Goal: Communication & Community: Answer question/provide support

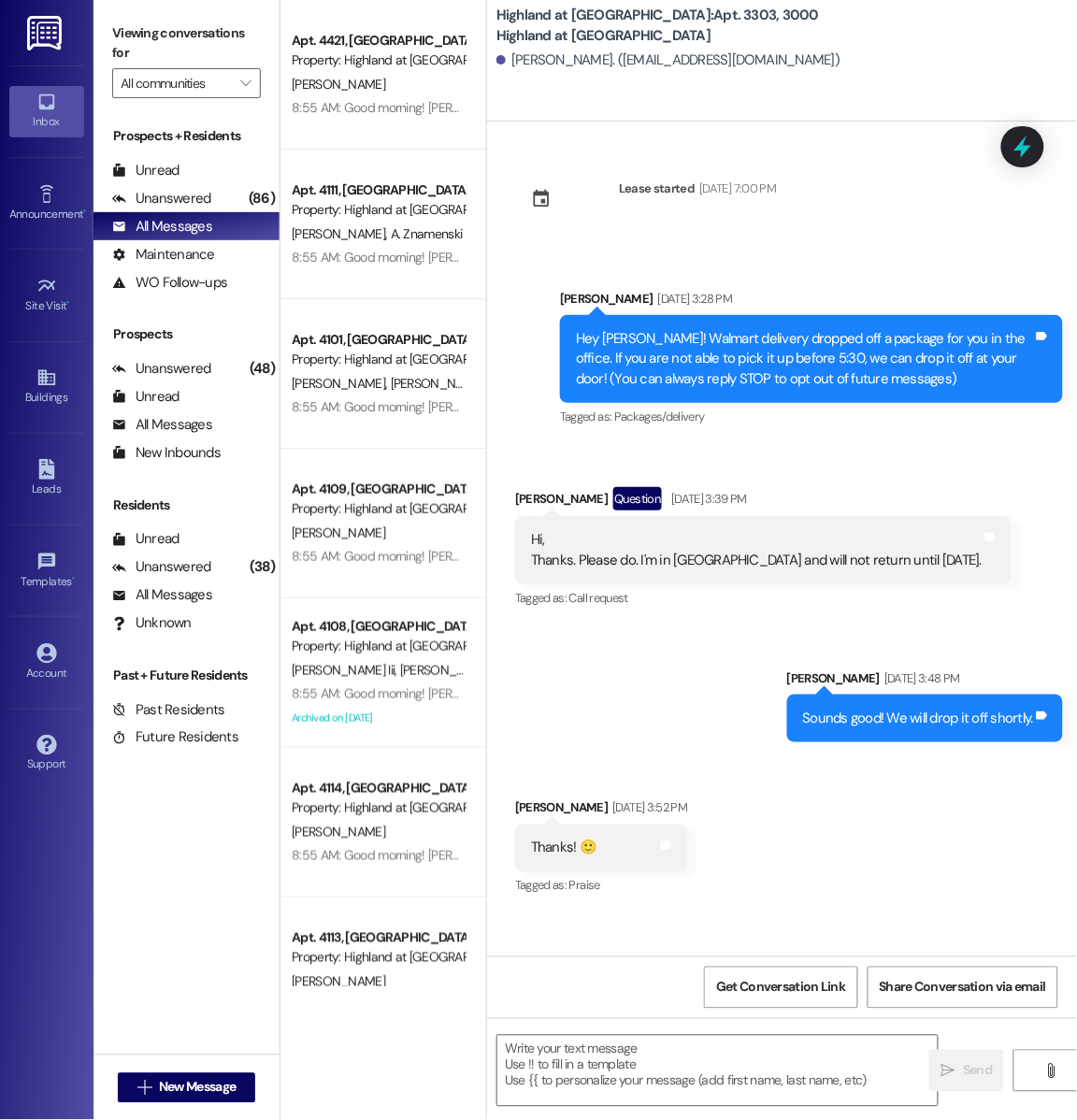
scroll to position [13133, 0]
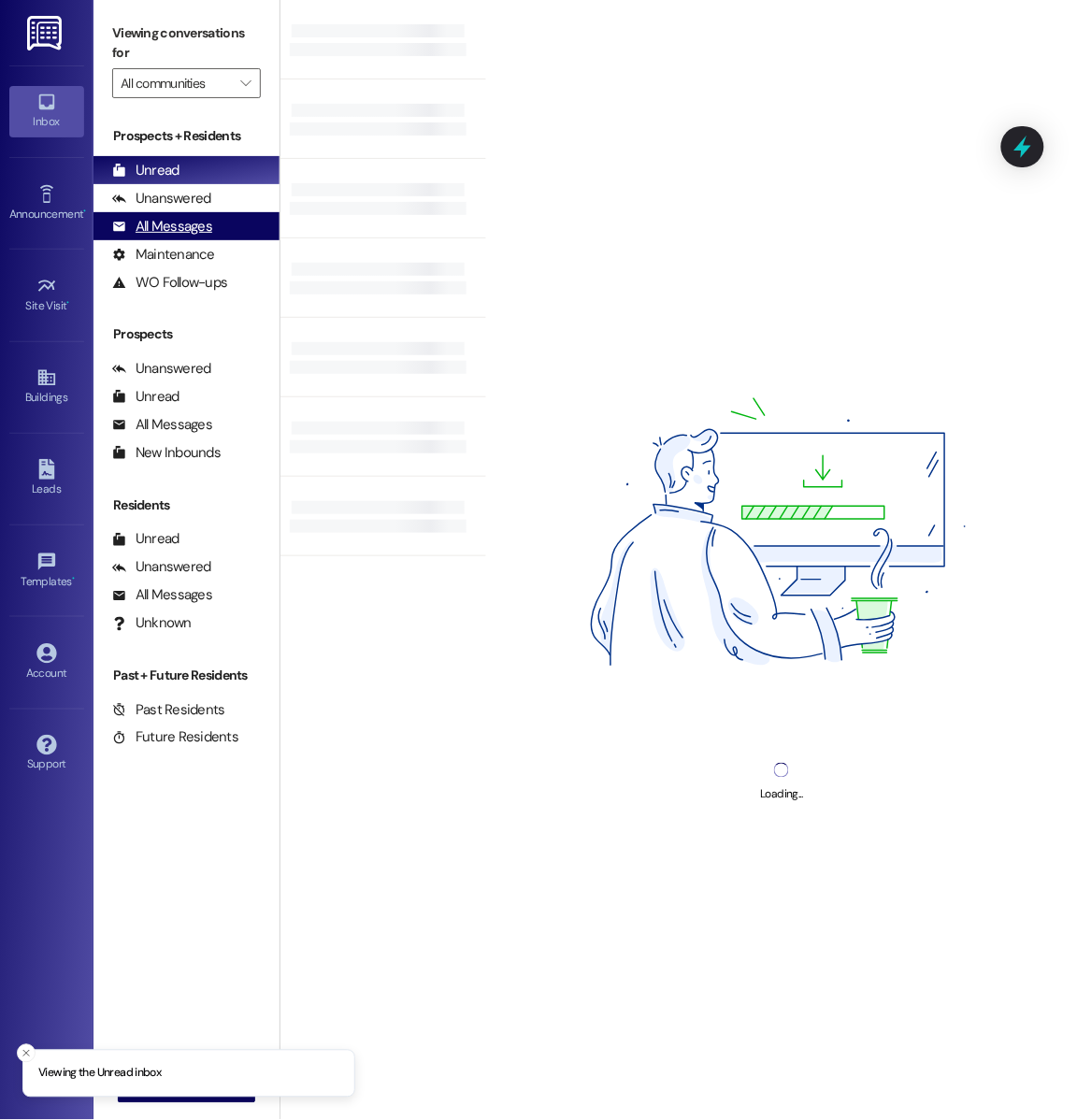
click at [203, 218] on div "All Messages" at bounding box center [163, 226] width 100 height 20
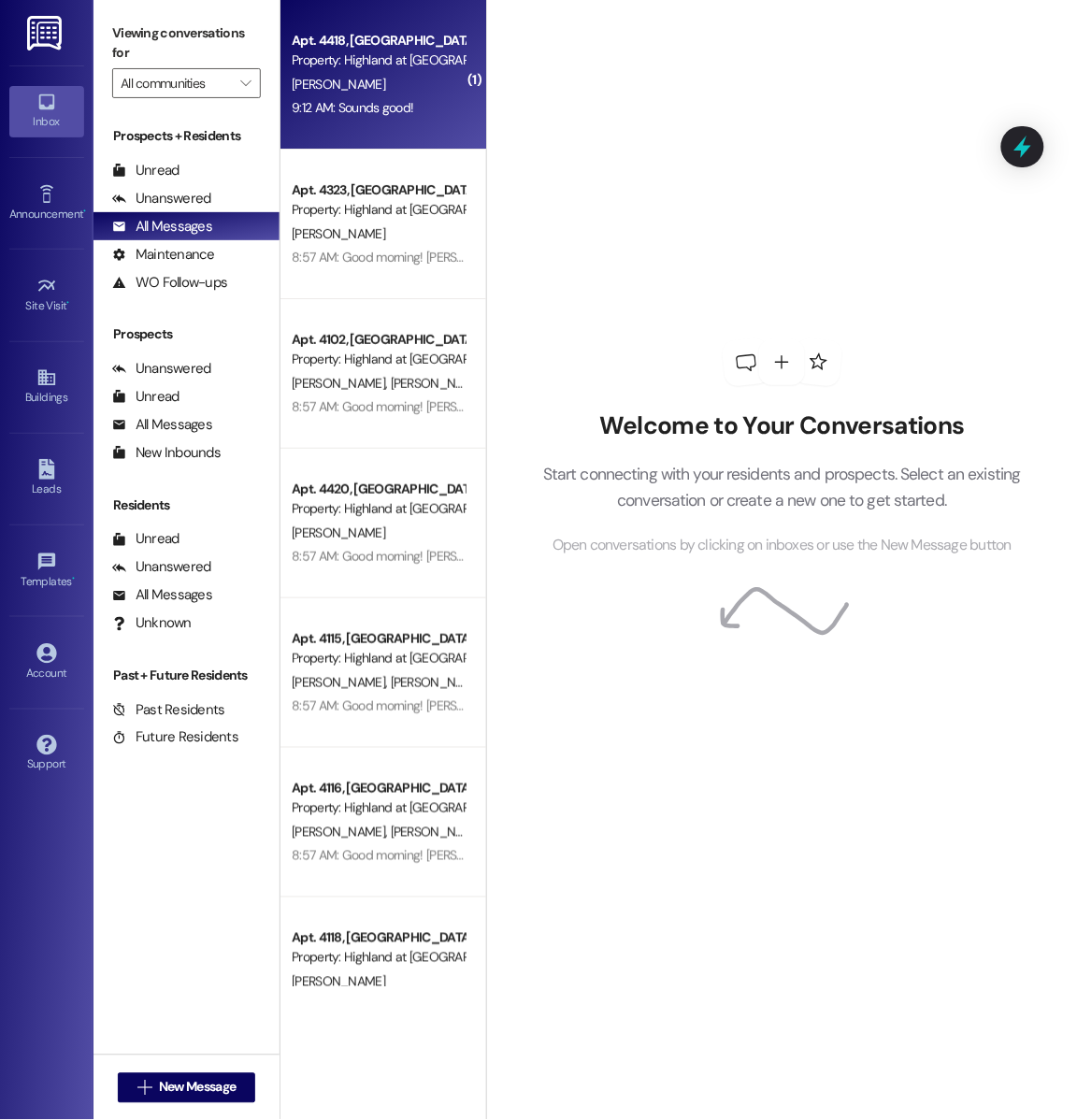
click at [365, 75] on div "[PERSON_NAME]" at bounding box center [378, 84] width 177 height 24
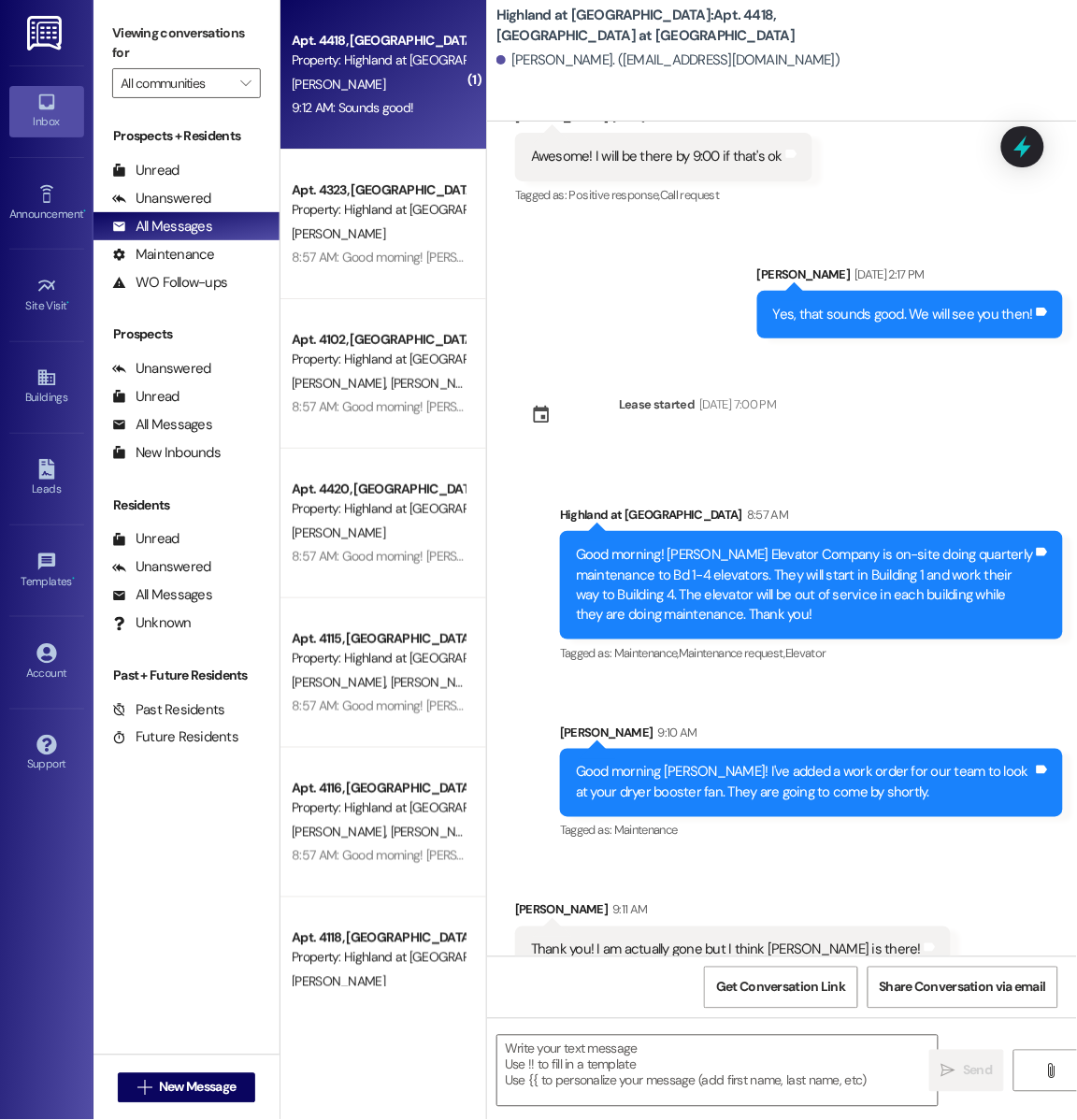
scroll to position [7823, 0]
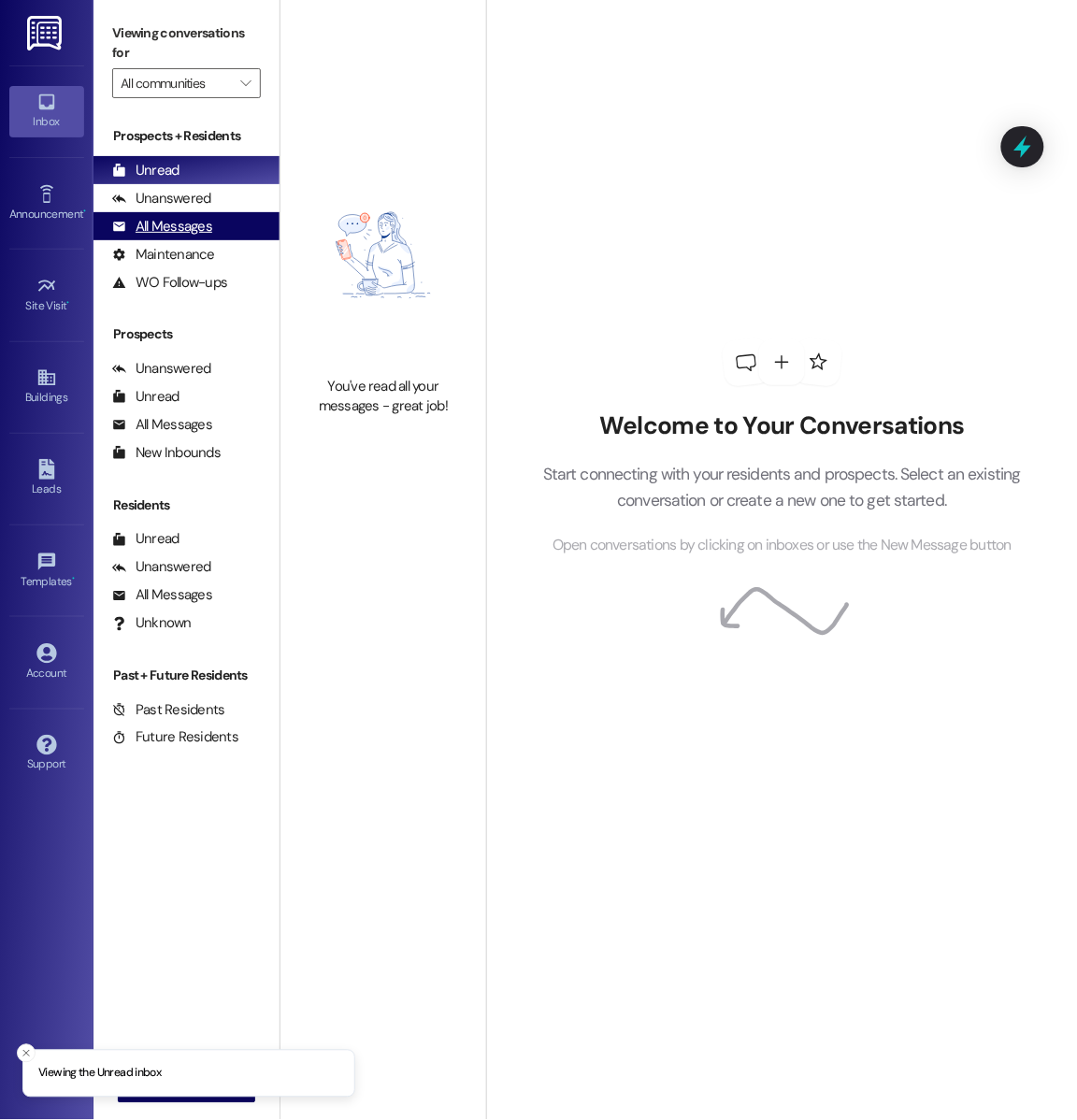
click at [185, 230] on div "All Messages" at bounding box center [163, 226] width 100 height 20
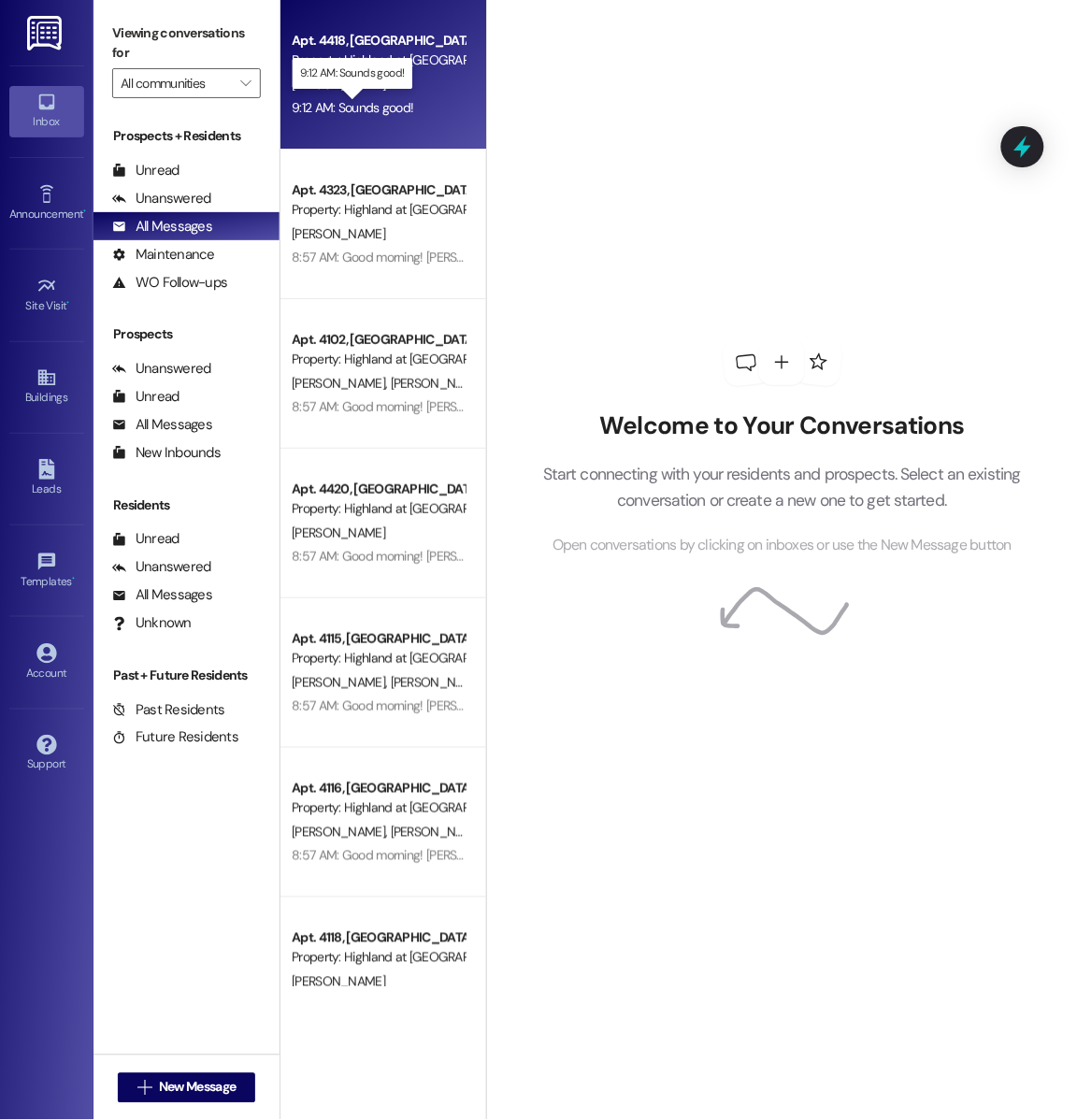
click at [360, 112] on div "9:12 AM: Sounds good! 9:12 AM: Sounds good!" at bounding box center [352, 108] width 121 height 17
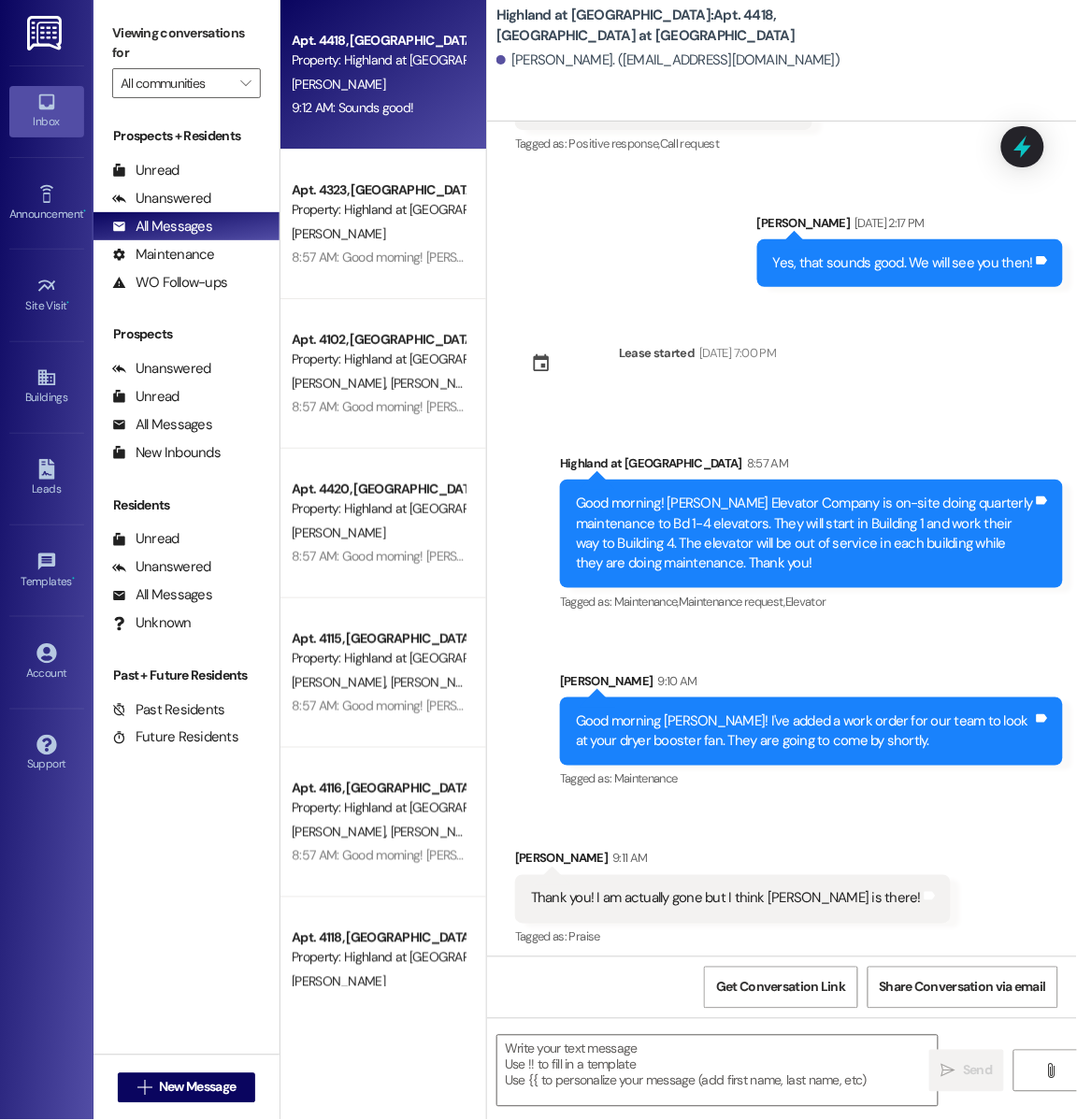
scroll to position [7823, 0]
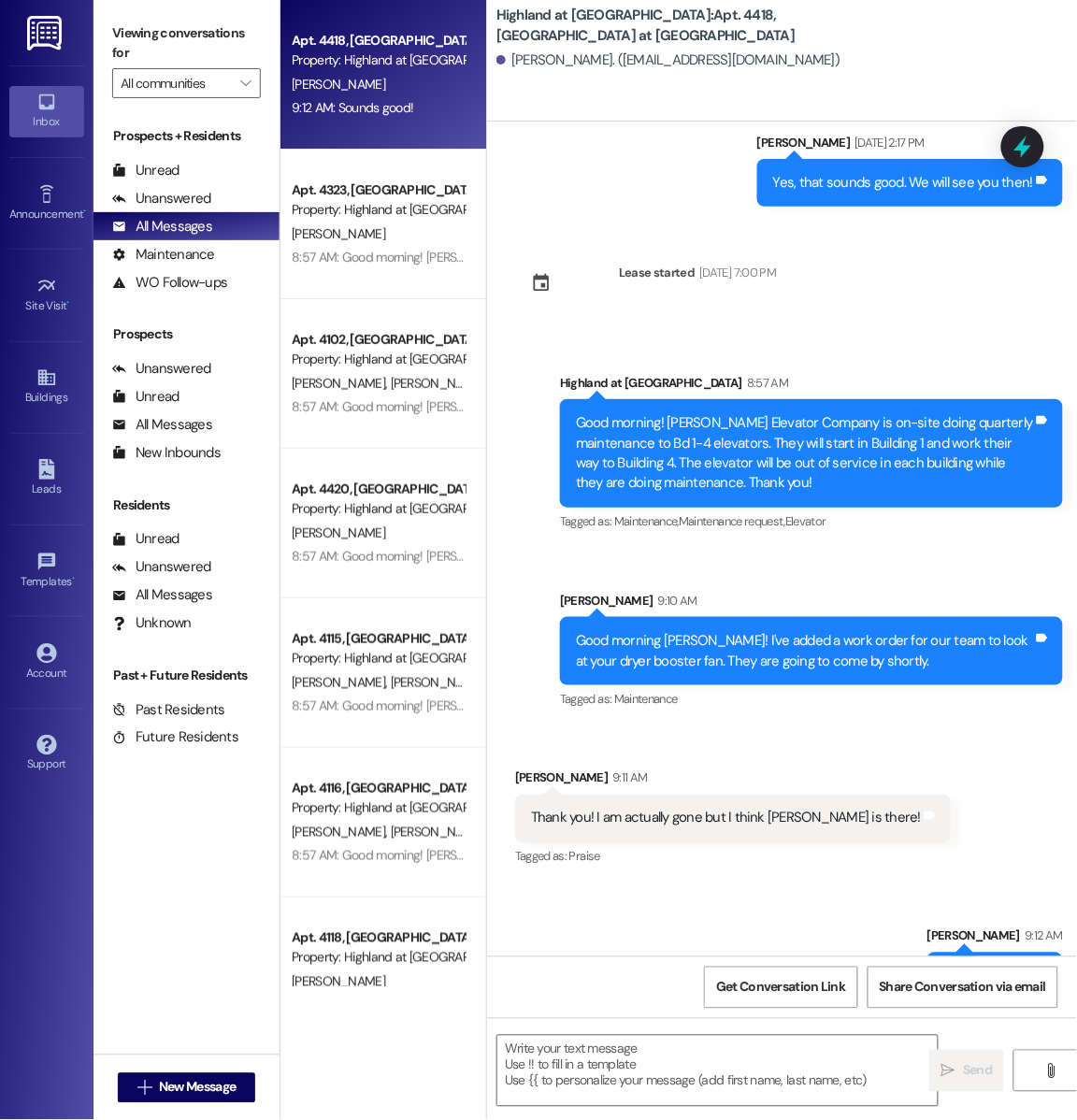
click at [837, 727] on div "Received via SMS [PERSON_NAME] 9:11 AM Thank you! I am actually gone but I thin…" at bounding box center [782, 806] width 590 height 158
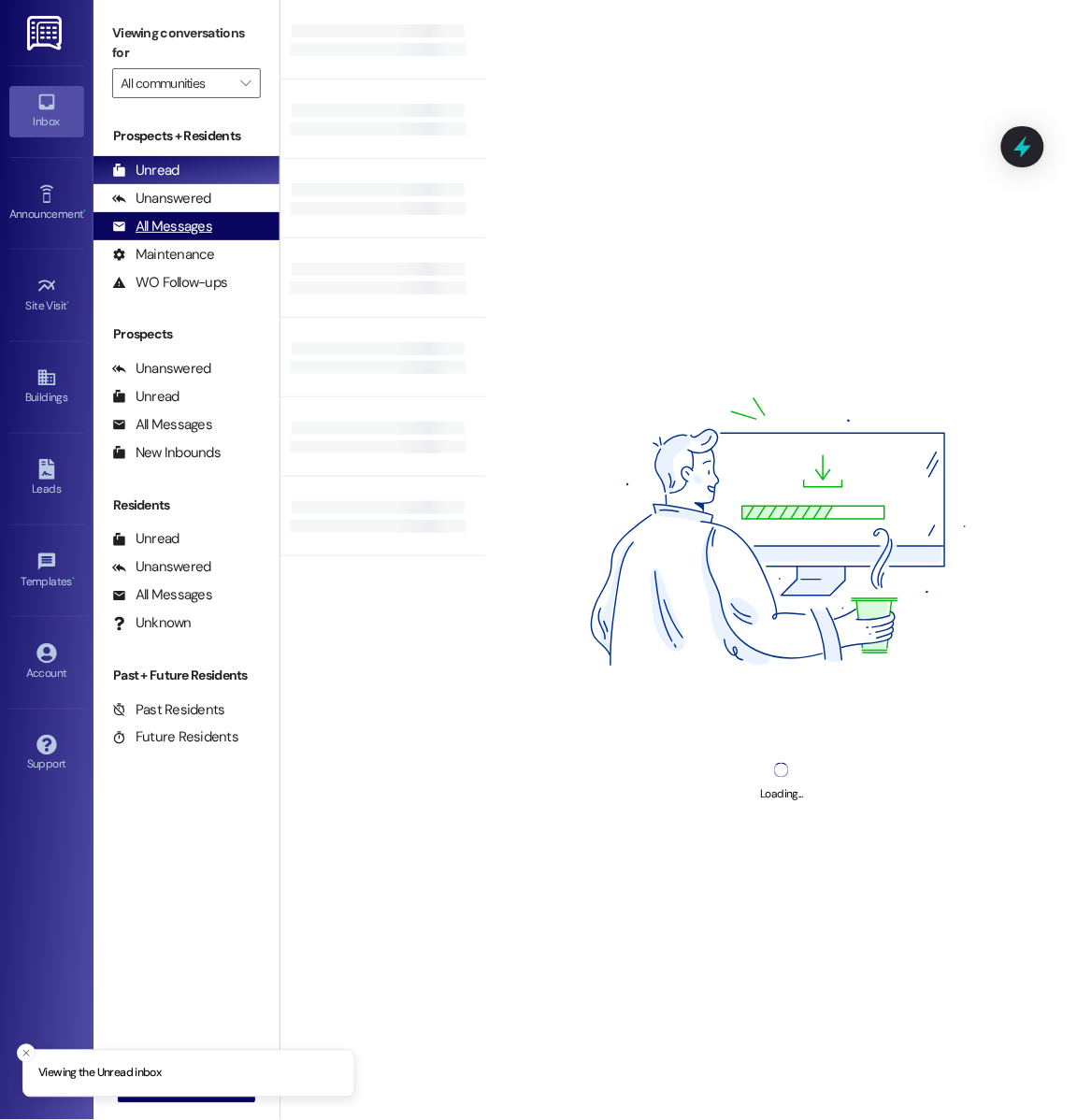
click at [225, 226] on div "All Messages (undefined)" at bounding box center [186, 226] width 186 height 28
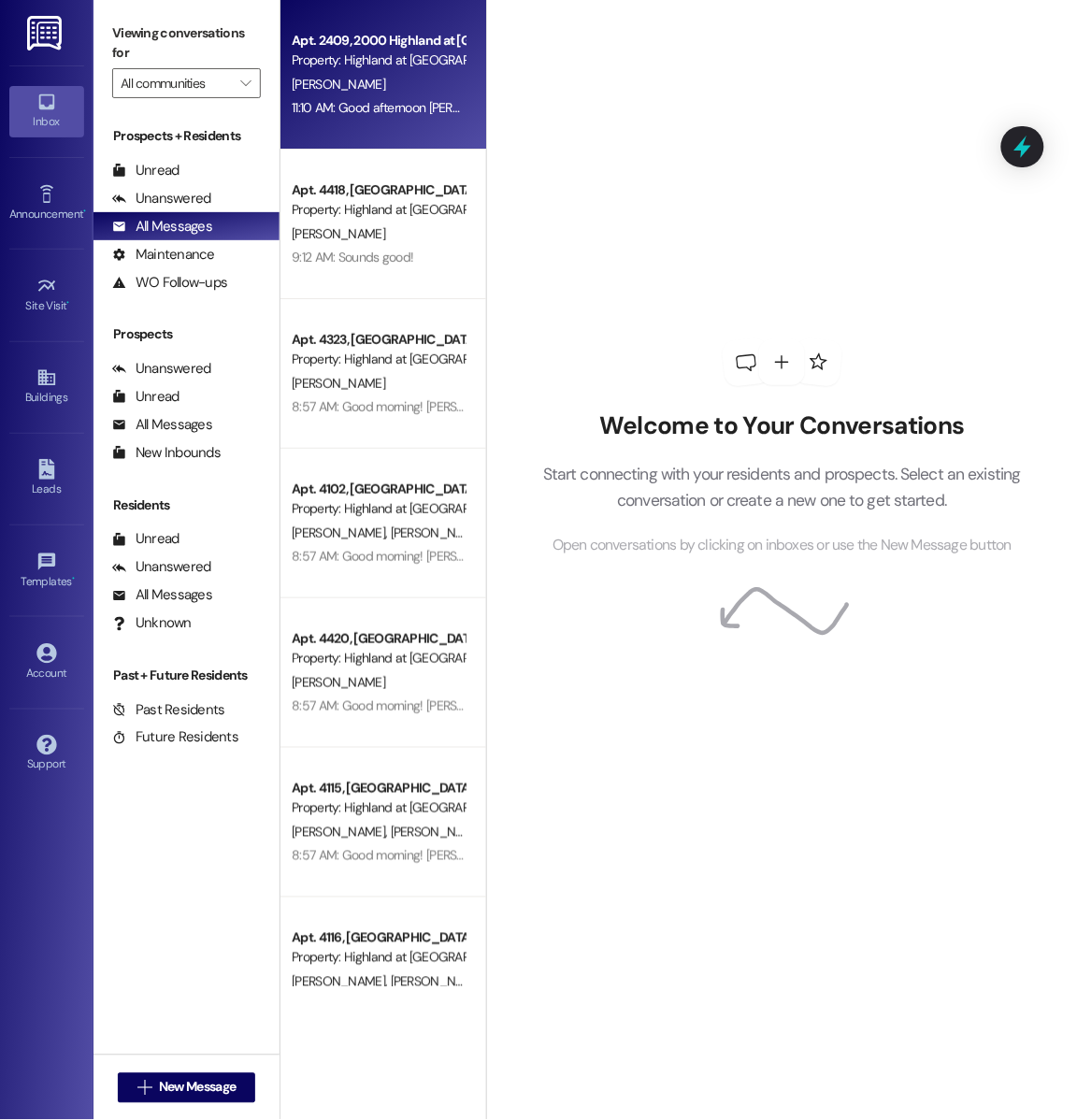
click at [375, 106] on div "11:10 AM: Good afternoon Kevin, we found a credit card with your name on it. Ar…" at bounding box center [749, 108] width 915 height 17
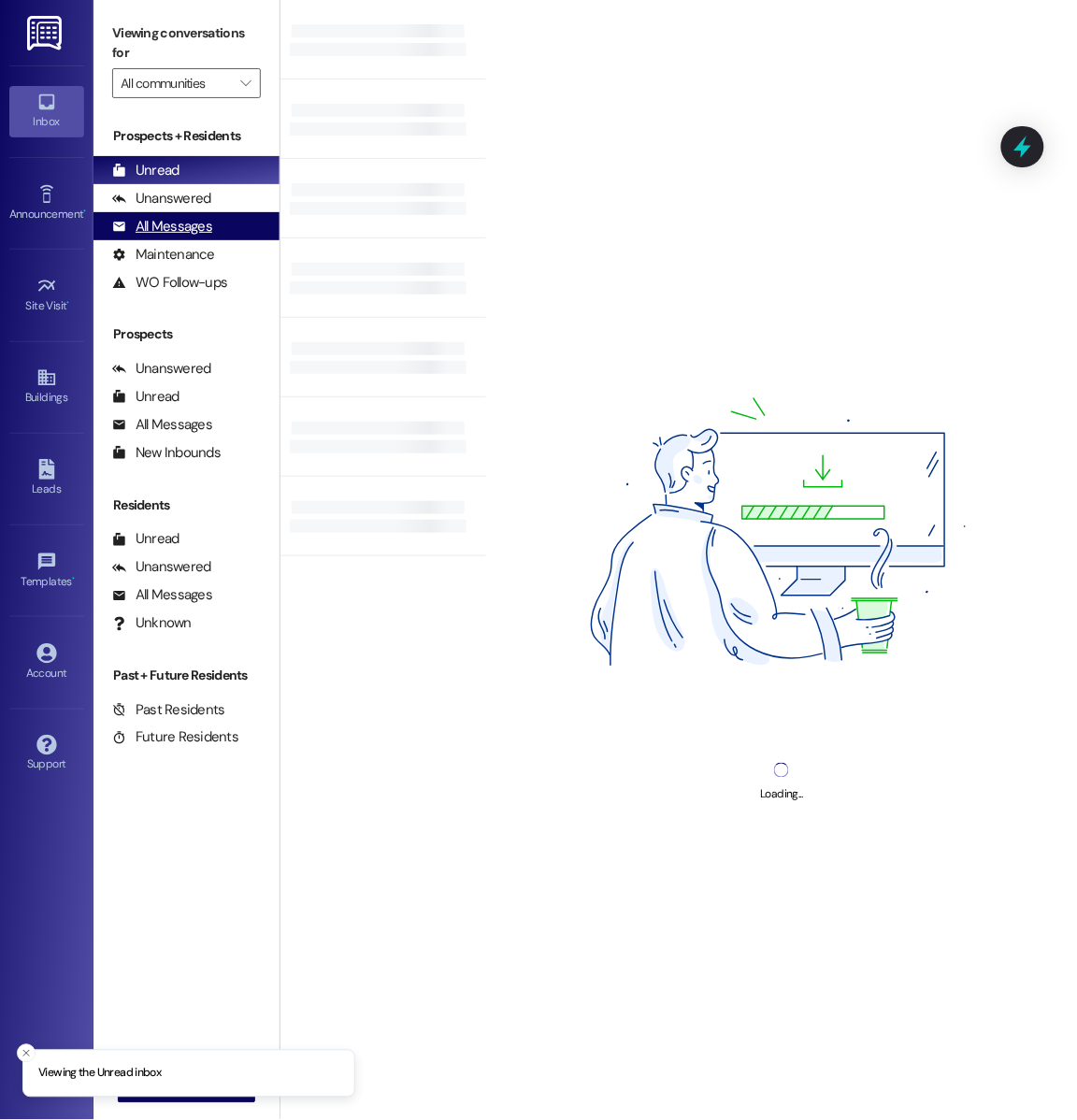
click at [226, 229] on div "All Messages (undefined)" at bounding box center [186, 226] width 186 height 28
click at [178, 237] on div "All Messages (undefined)" at bounding box center [186, 226] width 186 height 28
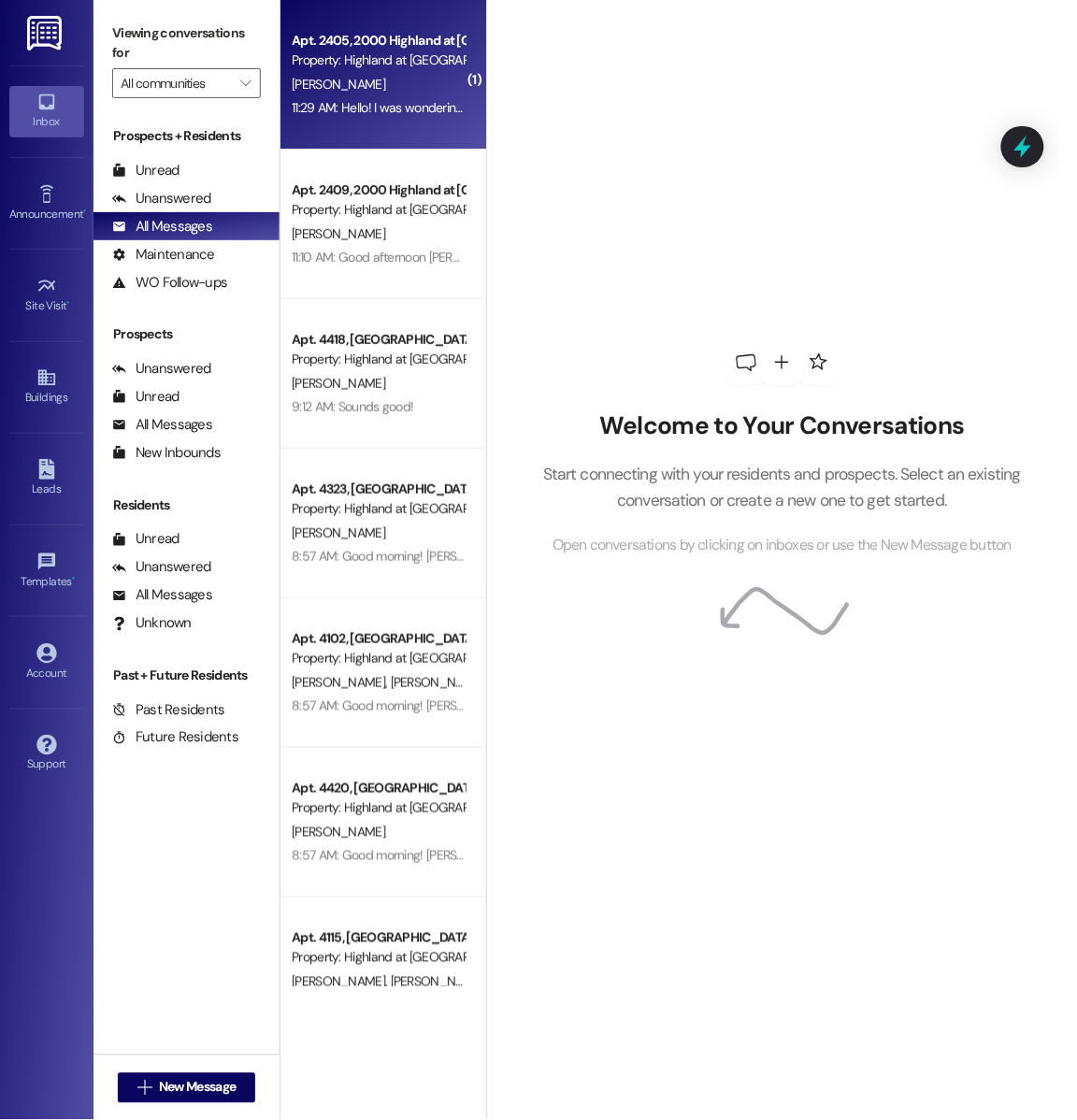
click at [383, 110] on div "11:29 AM: Hello! I was wondering when they will get to building 2. I have couch…" at bounding box center [685, 108] width 788 height 17
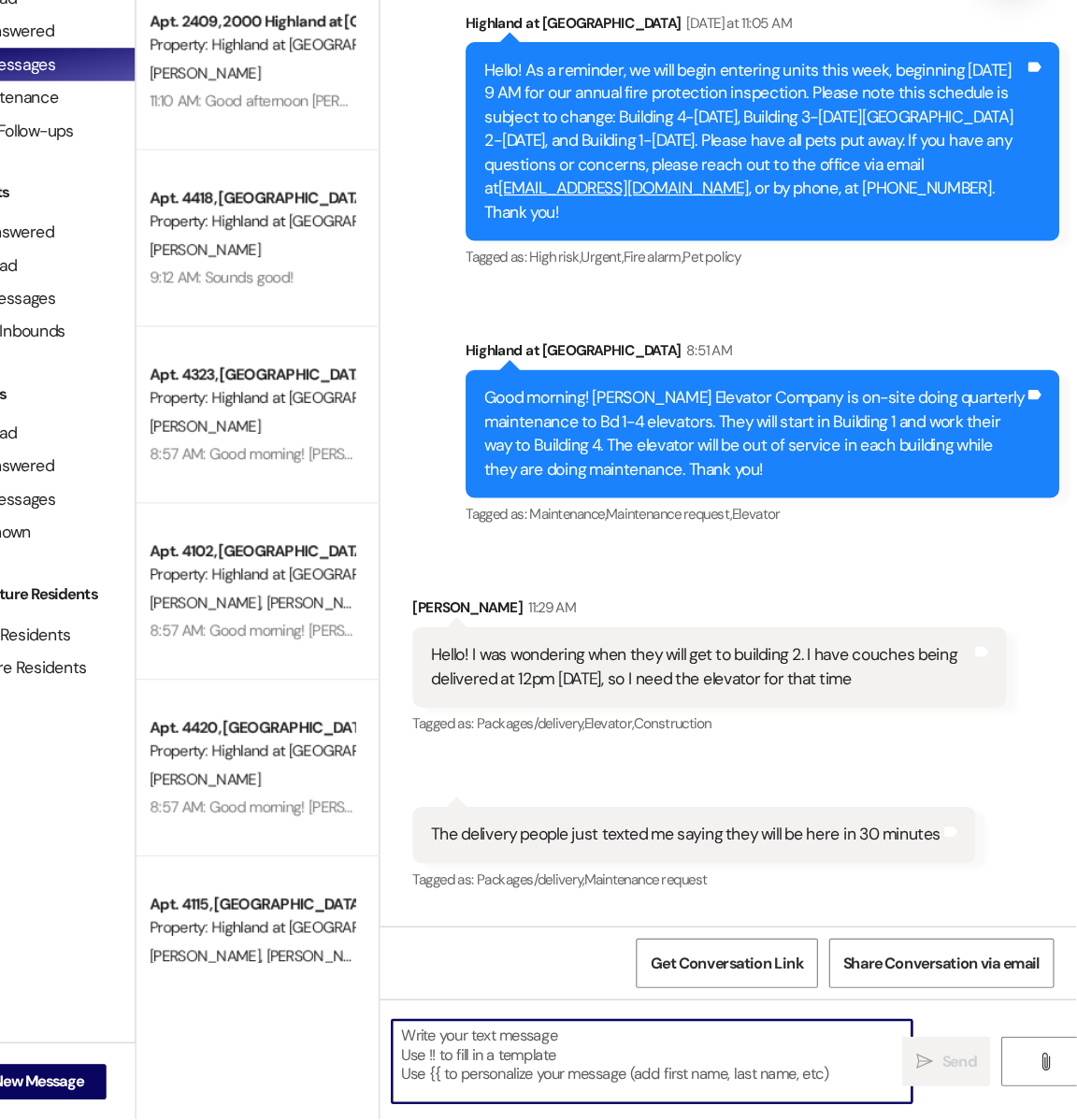
click at [675, 1082] on textarea at bounding box center [717, 1072] width 440 height 70
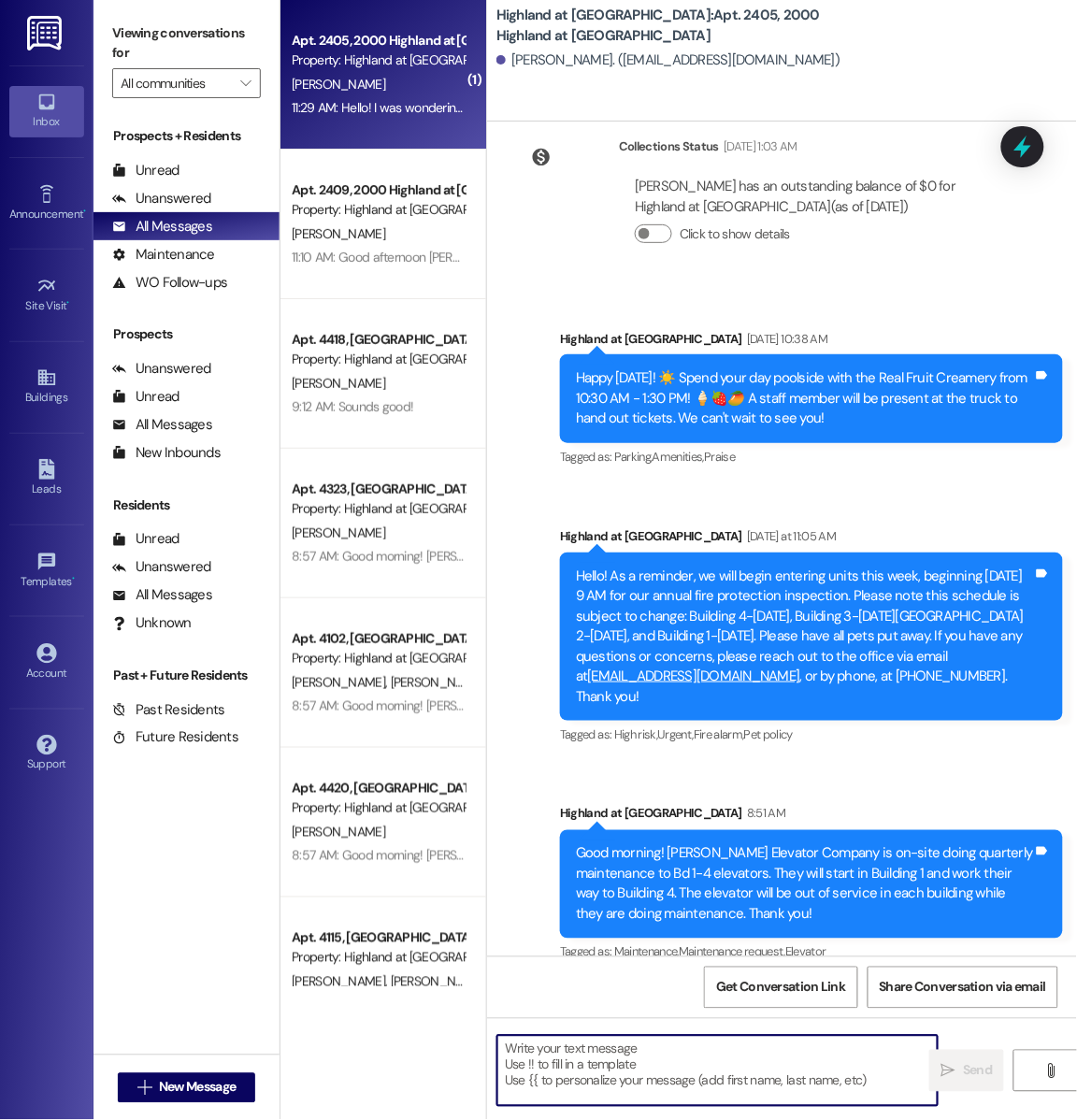
scroll to position [12481, 0]
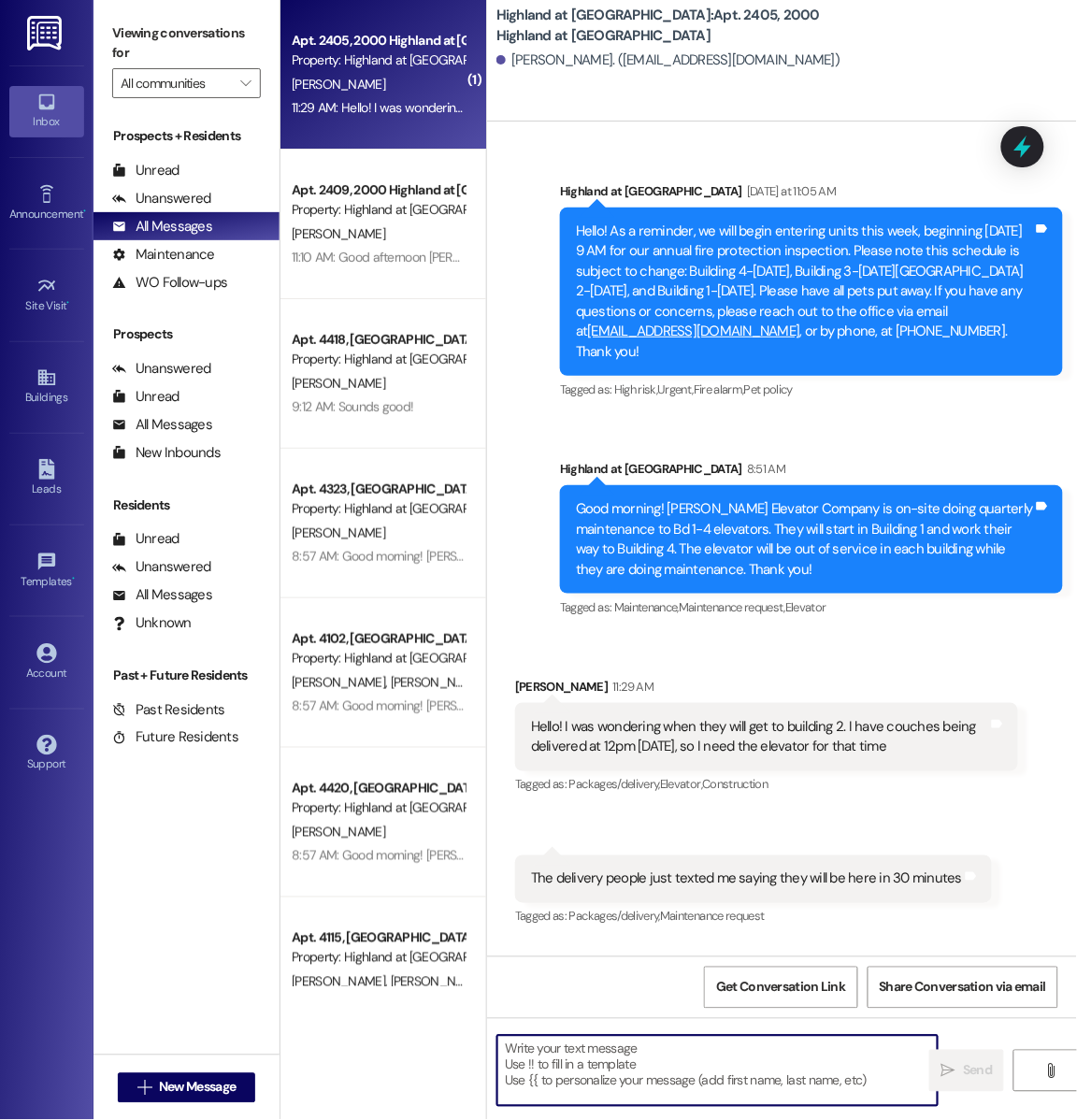
click at [601, 1062] on textarea at bounding box center [717, 1072] width 440 height 70
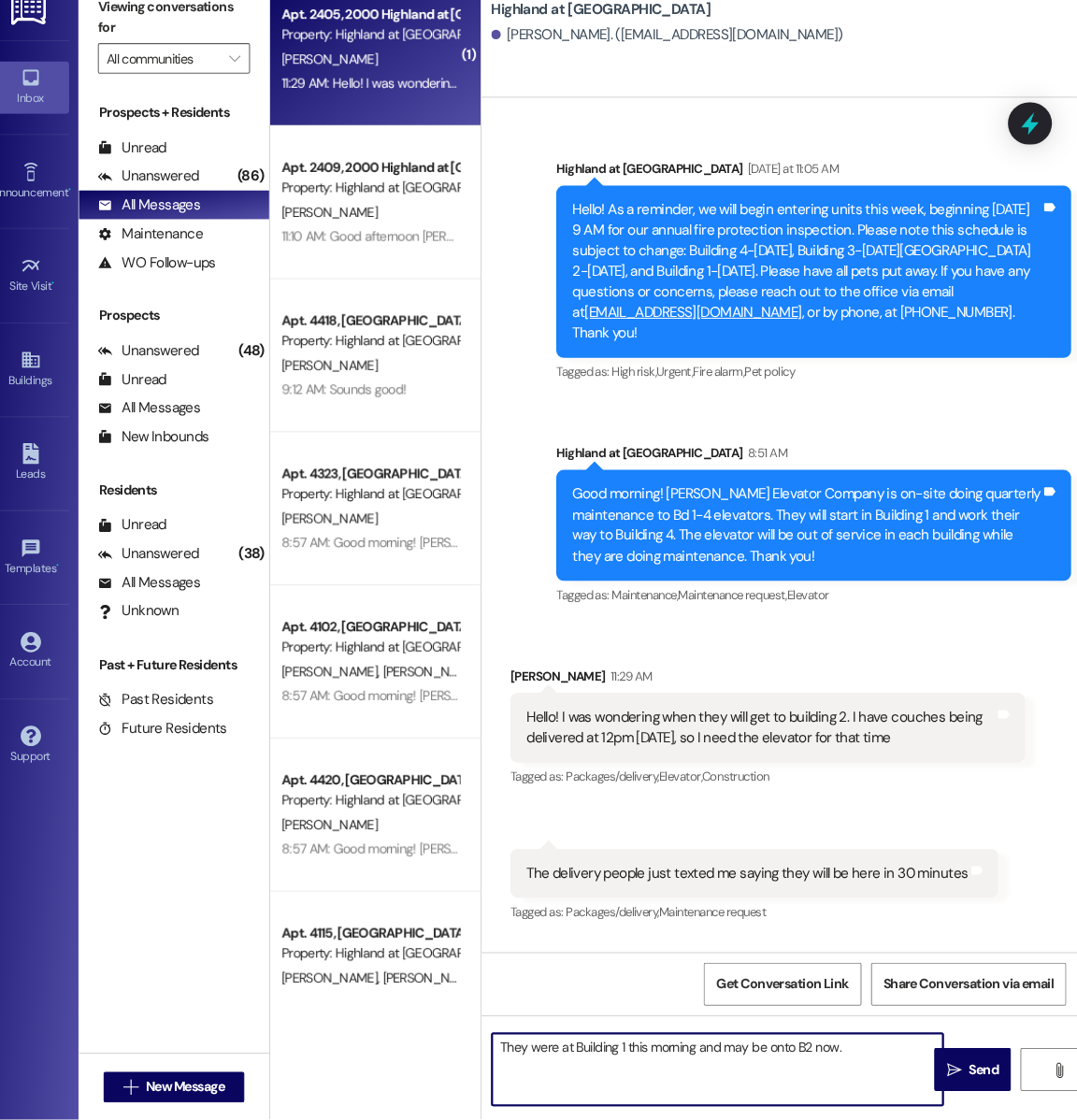
scroll to position [0, 0]
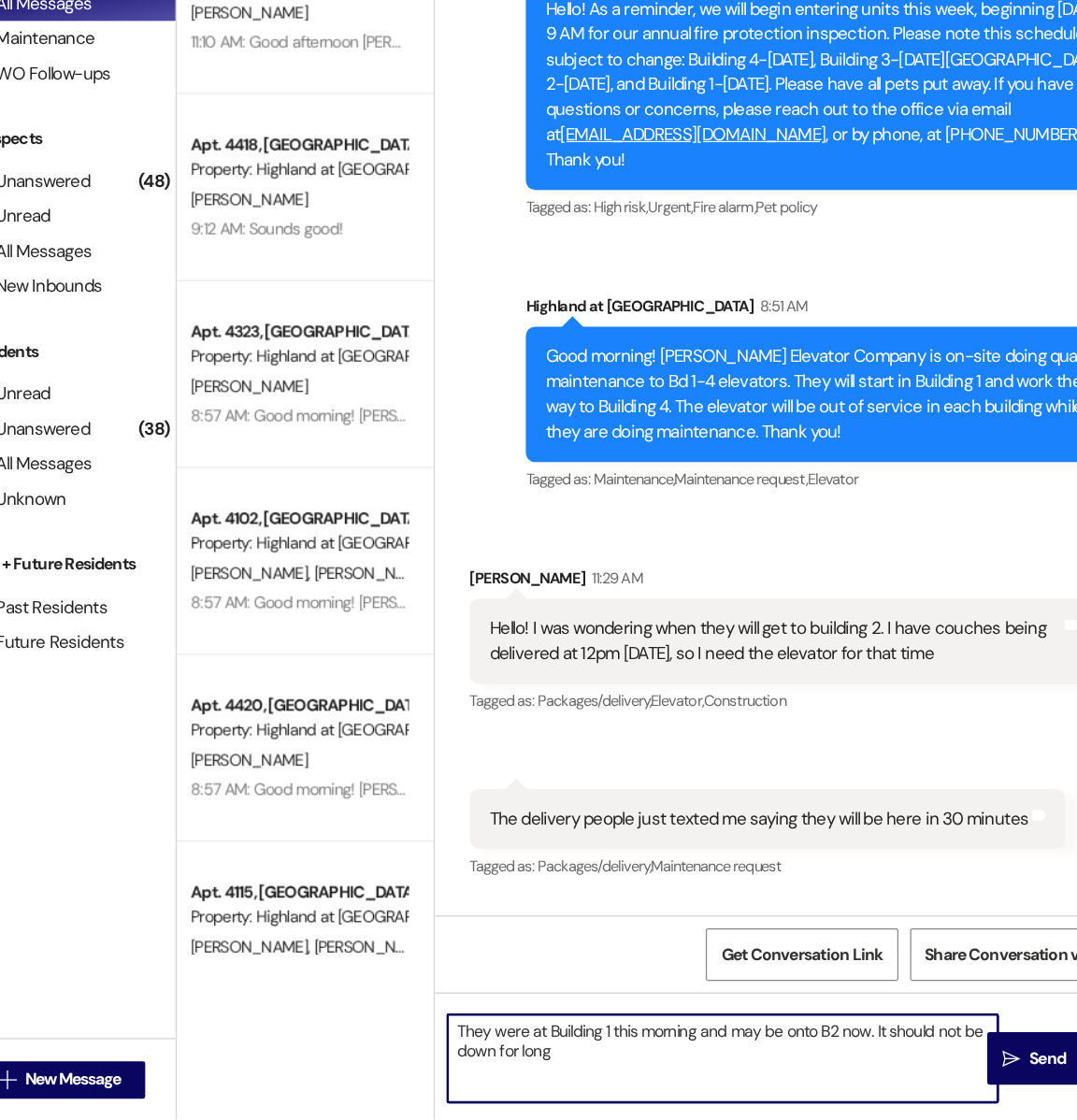
type textarea "They were at Building 1 this morning and may be onto B2 now. It should not be d…"
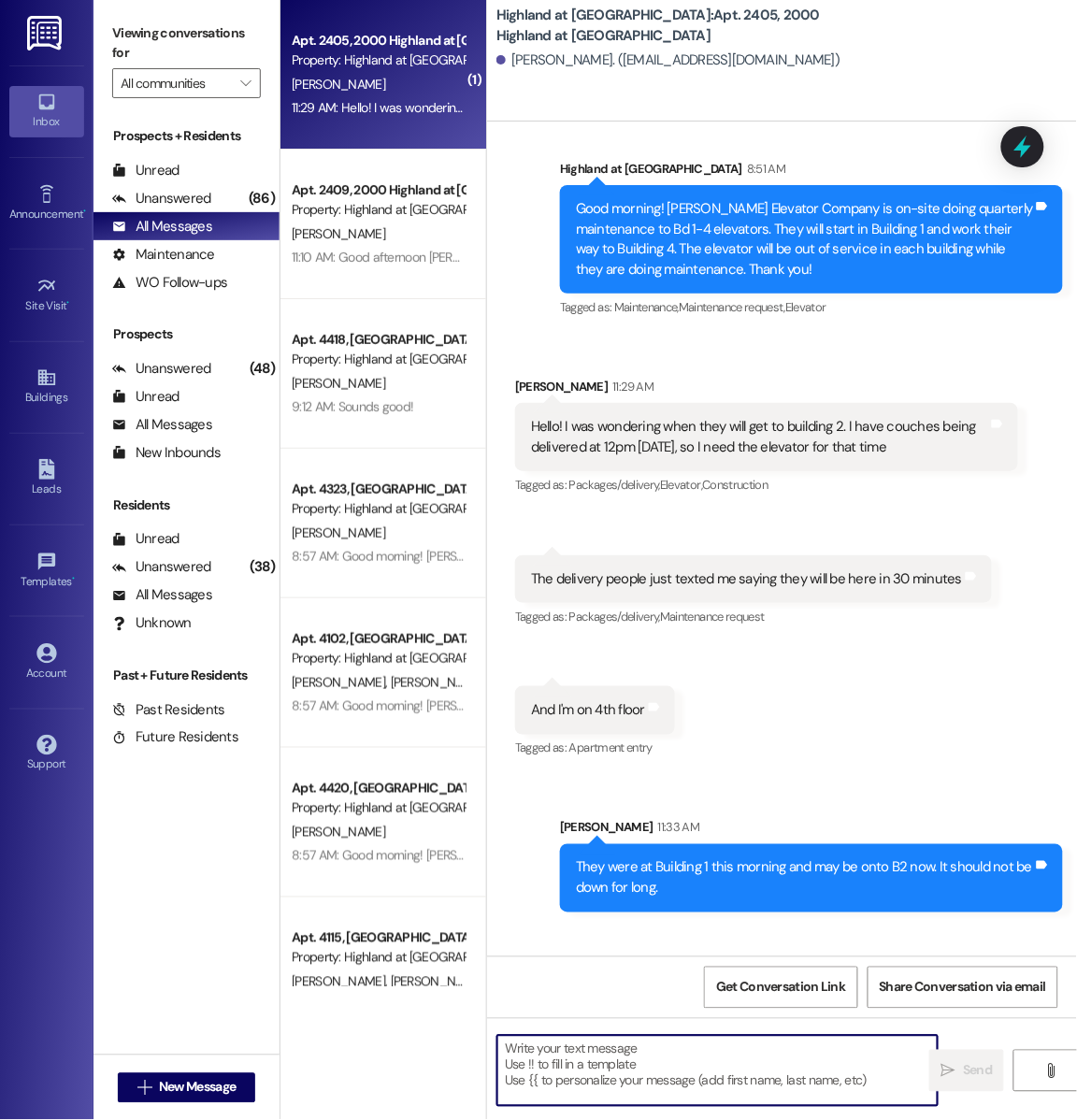
scroll to position [12782, 0]
